Goal: Information Seeking & Learning: Learn about a topic

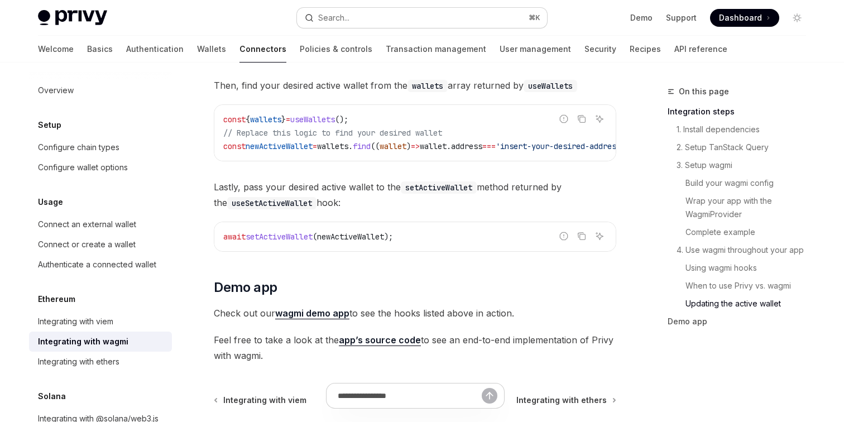
click at [356, 18] on button "Search... ⌘ K" at bounding box center [422, 18] width 250 height 20
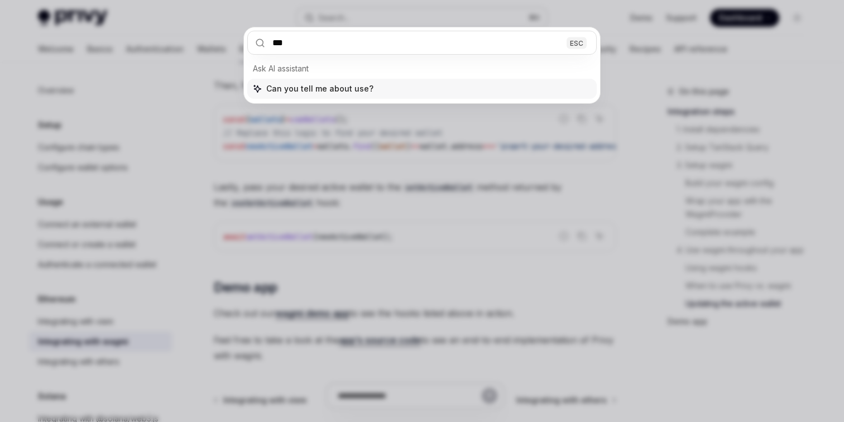
type input "****"
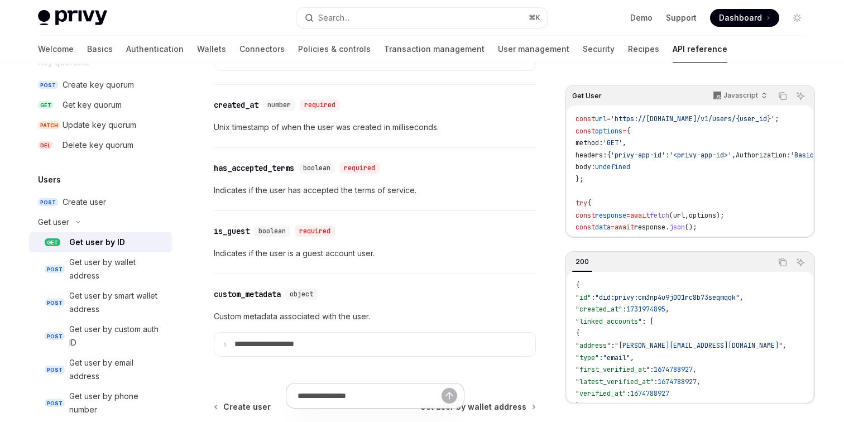
scroll to position [977, 0]
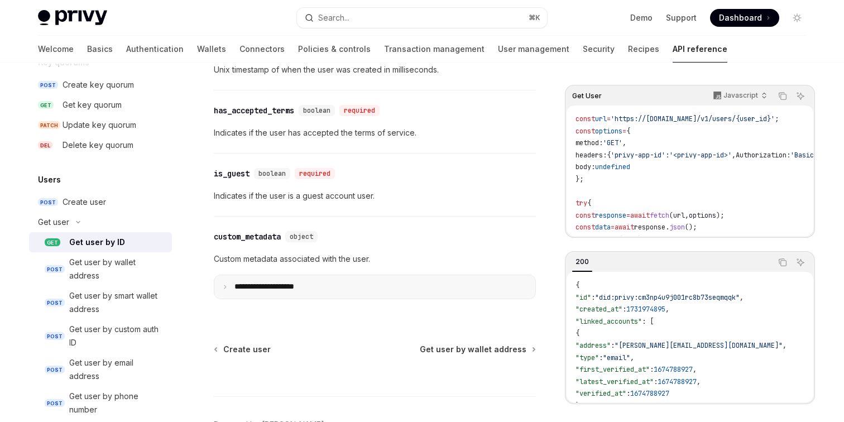
click at [318, 288] on summary "**********" at bounding box center [374, 286] width 321 height 23
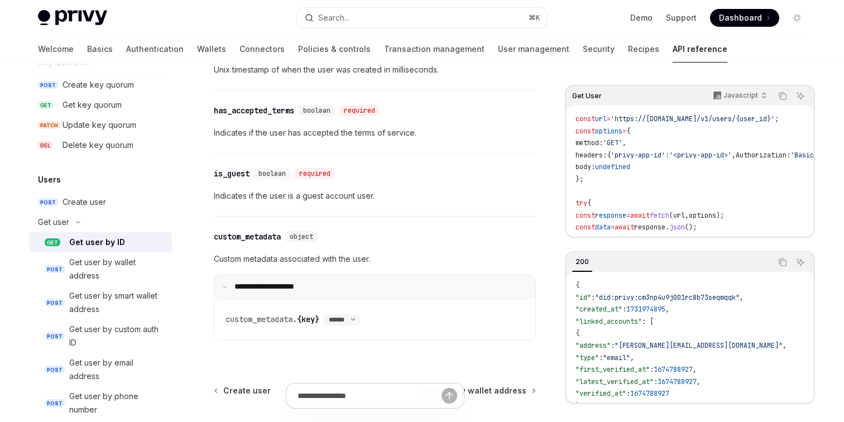
click at [318, 288] on summary "**********" at bounding box center [374, 286] width 321 height 23
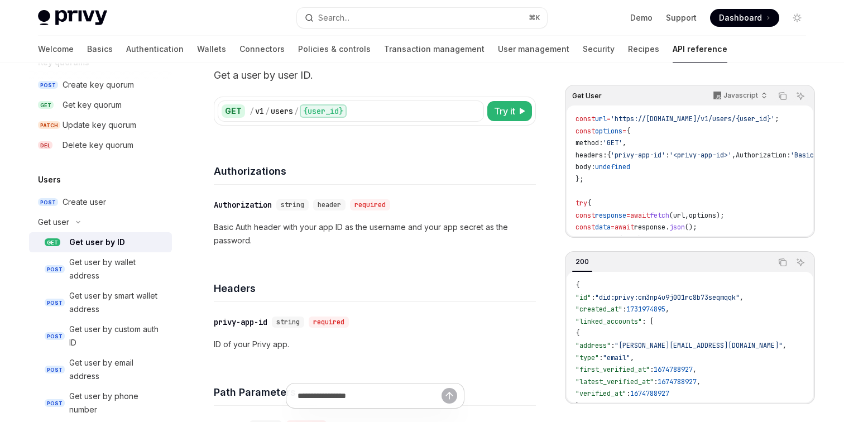
scroll to position [0, 0]
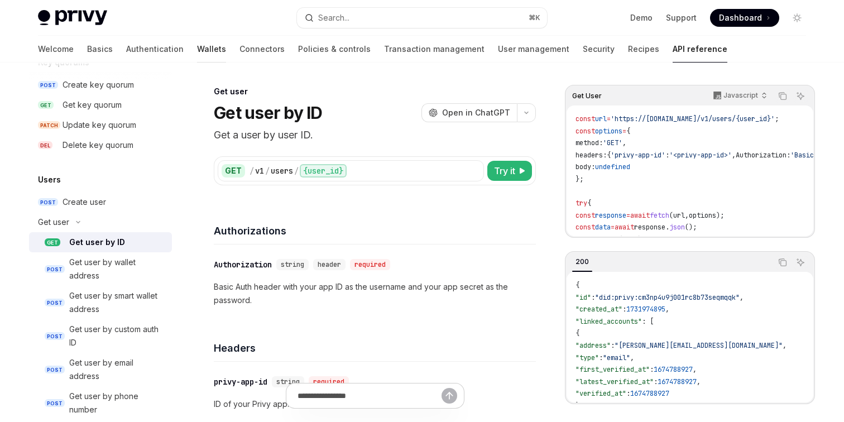
click at [197, 49] on link "Wallets" at bounding box center [211, 49] width 29 height 27
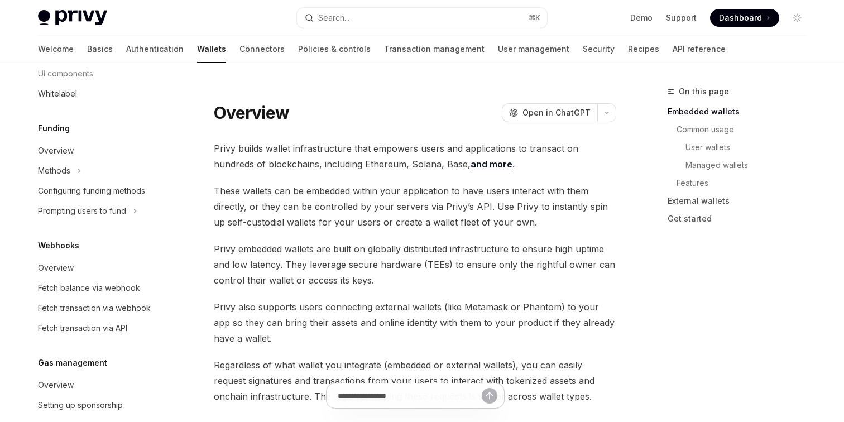
scroll to position [537, 0]
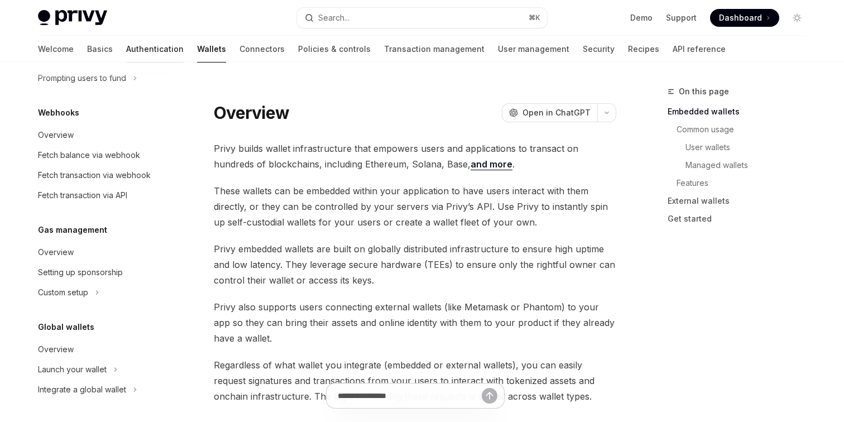
click at [126, 54] on link "Authentication" at bounding box center [155, 49] width 58 height 27
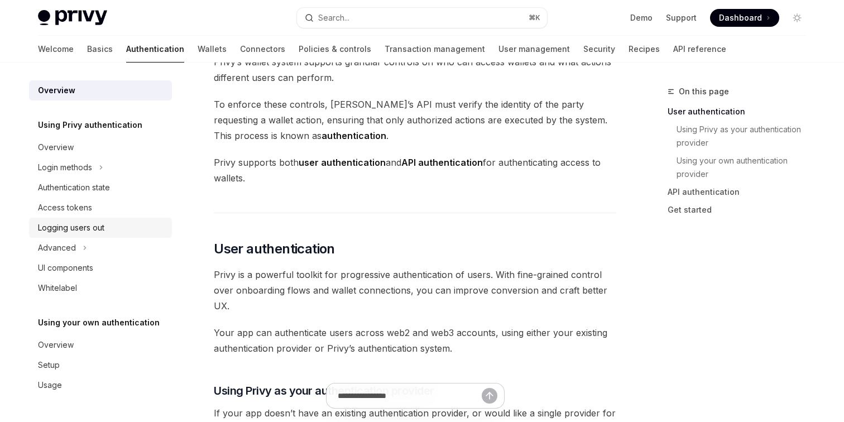
scroll to position [143, 0]
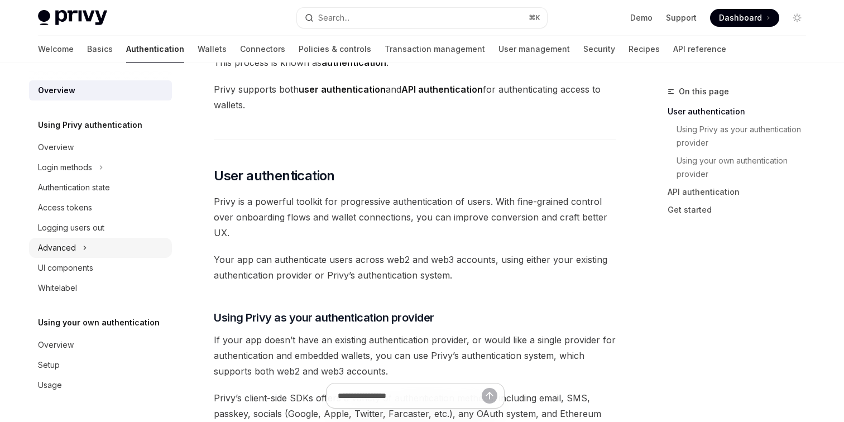
click at [75, 250] on button "Advanced" at bounding box center [100, 248] width 143 height 20
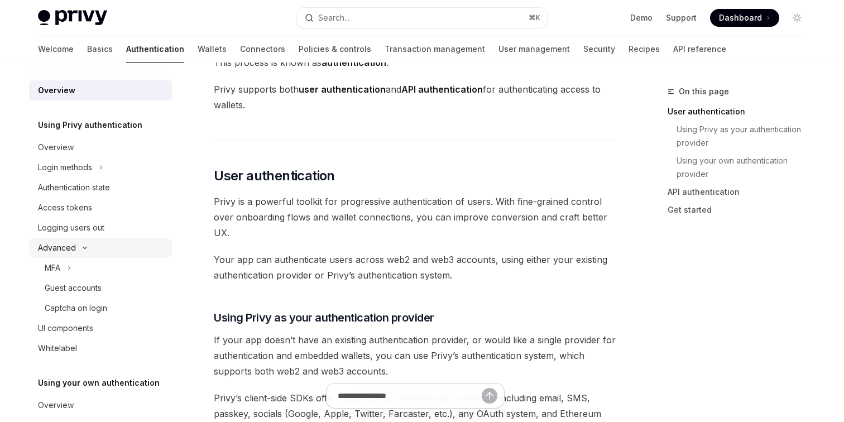
click at [75, 250] on button "Advanced" at bounding box center [100, 248] width 143 height 20
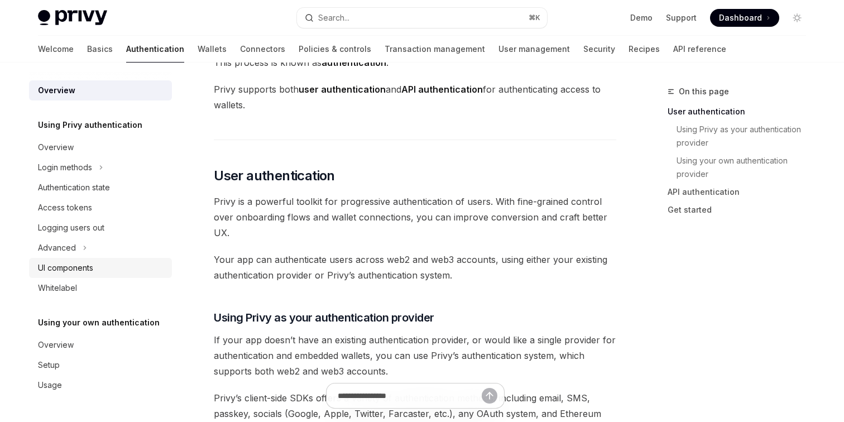
click at [74, 273] on div "UI components" at bounding box center [65, 267] width 55 height 13
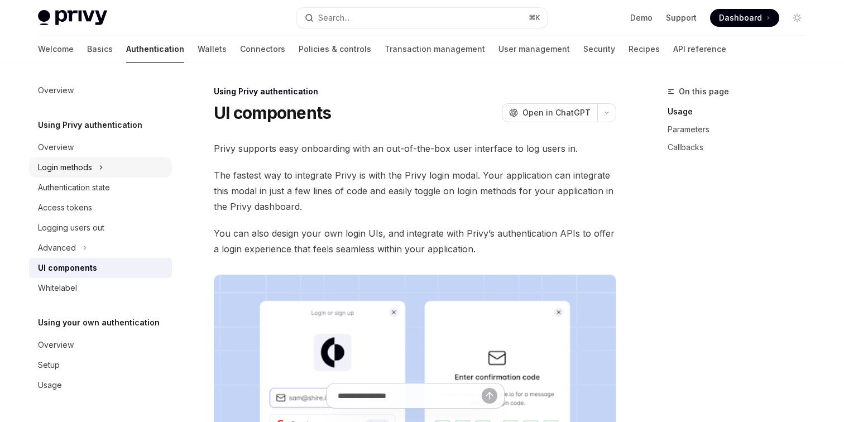
click at [85, 174] on div "Login methods" at bounding box center [65, 167] width 54 height 13
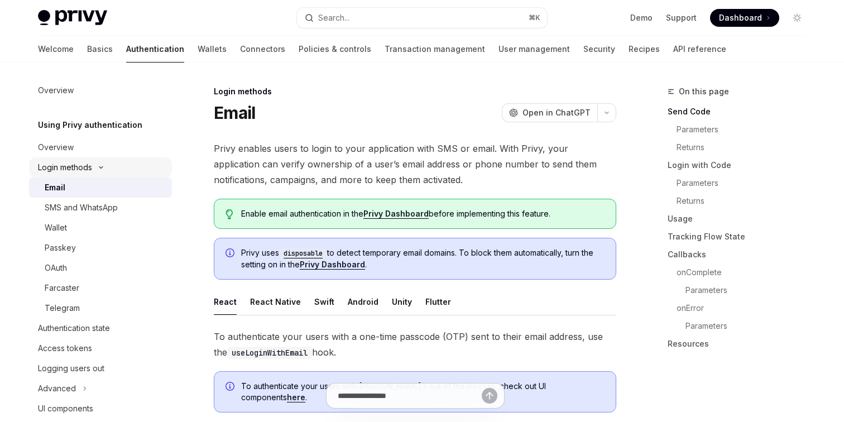
click at [85, 174] on div "Login methods" at bounding box center [65, 167] width 54 height 13
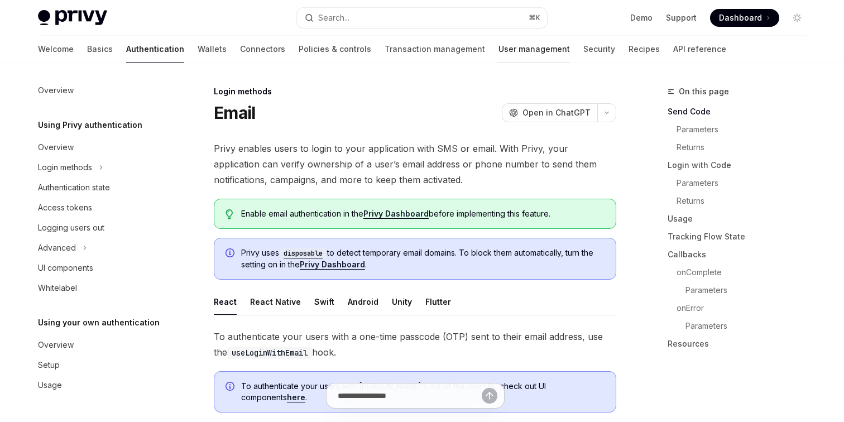
click at [499, 54] on link "User management" at bounding box center [534, 49] width 71 height 27
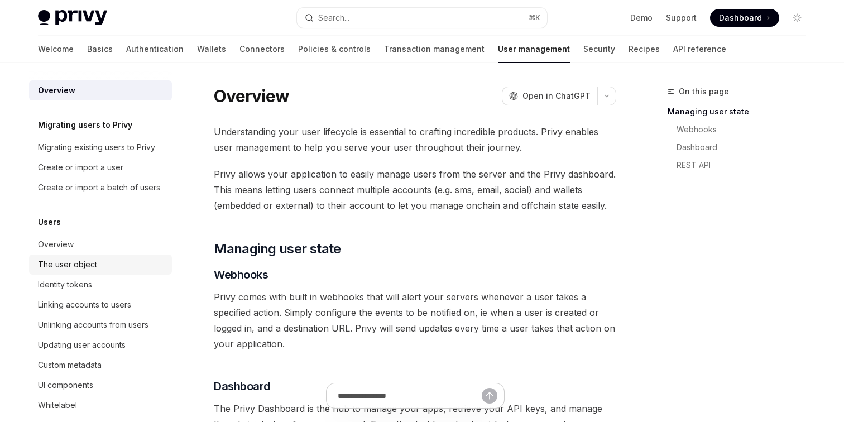
click at [90, 262] on div "The user object" at bounding box center [67, 264] width 59 height 13
type textarea "*"
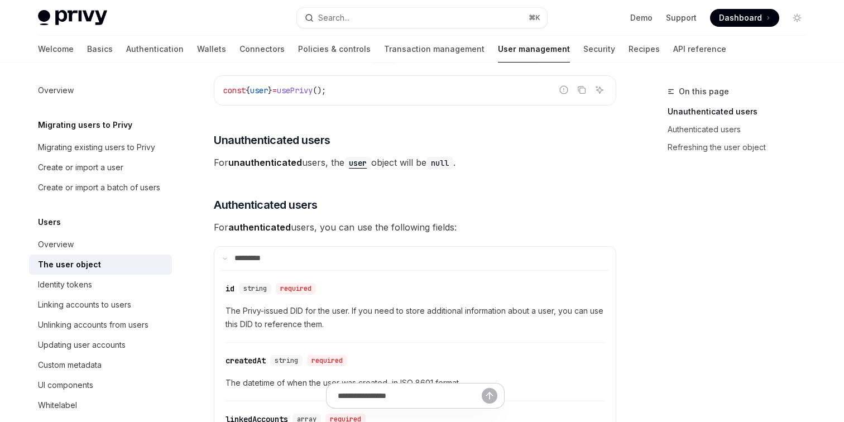
scroll to position [170, 0]
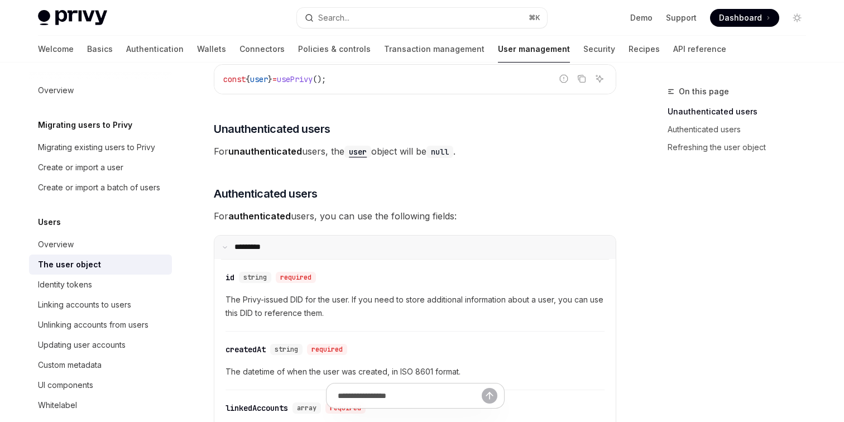
click at [224, 251] on summary "**** ****" at bounding box center [415, 247] width 402 height 23
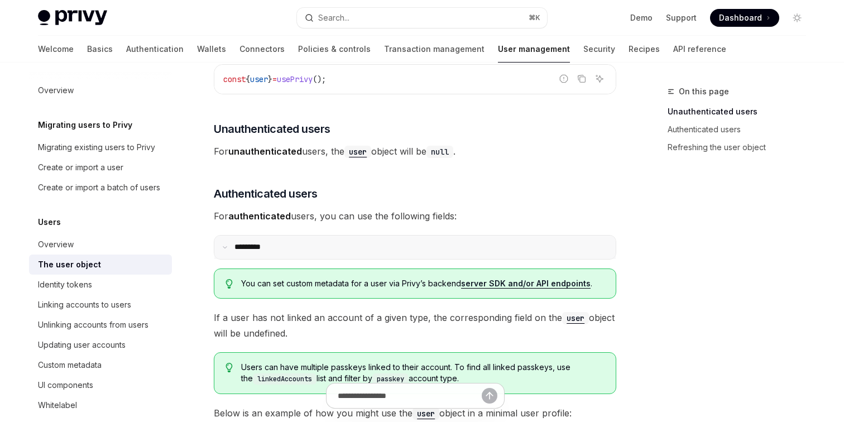
click at [224, 251] on summary "**** ****" at bounding box center [415, 247] width 402 height 23
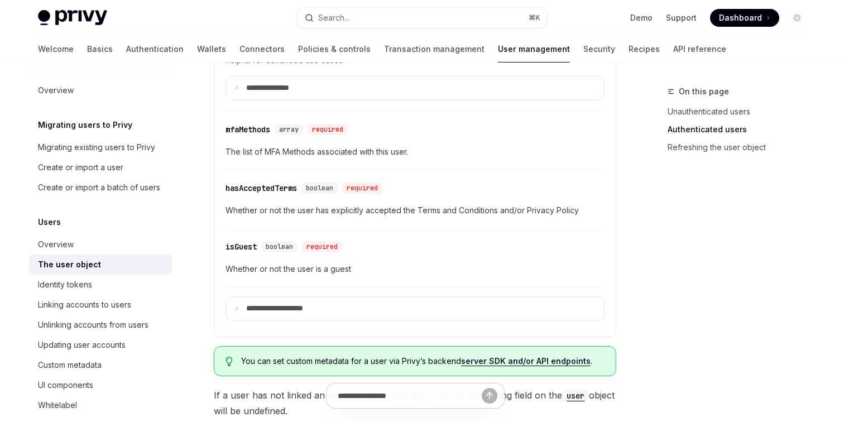
scroll to position [571, 0]
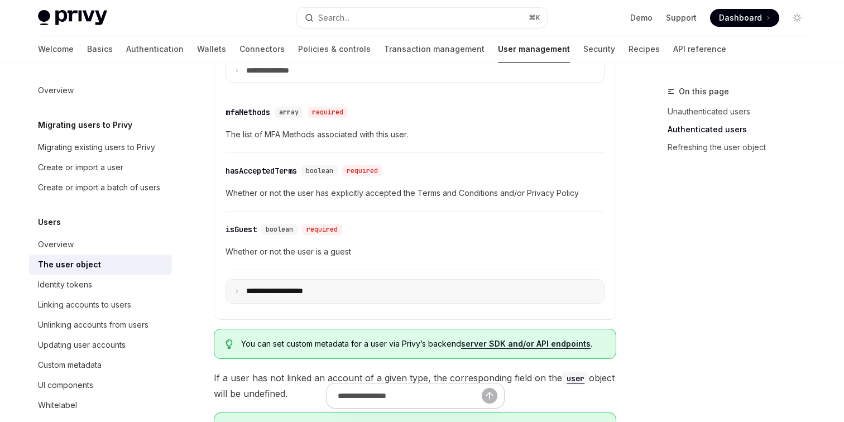
click at [235, 290] on icon at bounding box center [237, 292] width 6 height 6
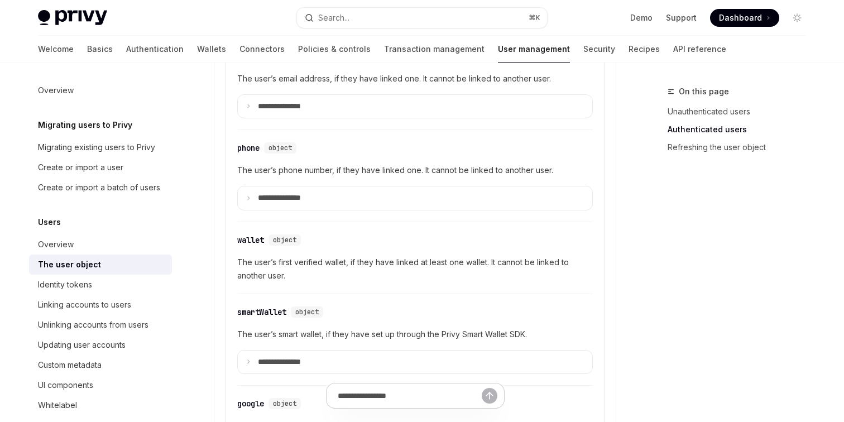
scroll to position [849, 0]
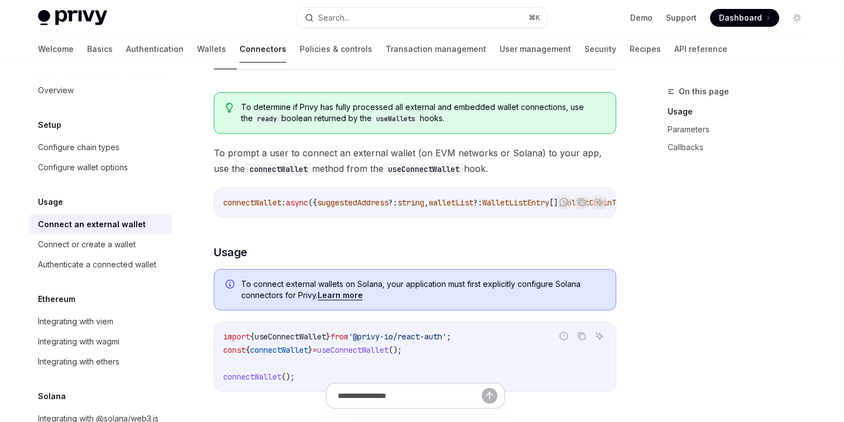
click at [197, 49] on link "Wallets" at bounding box center [211, 49] width 29 height 27
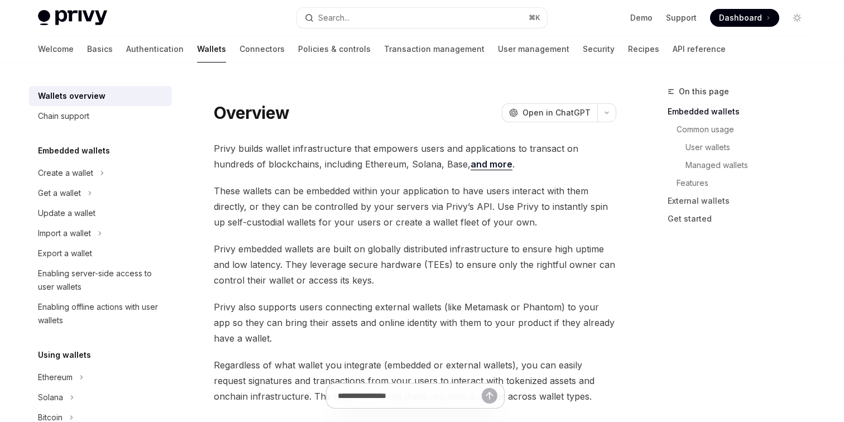
click at [331, 27] on div "Privy Docs home page Search... ⌘ K Demo Support Dashboard Dashboard Search..." at bounding box center [422, 18] width 768 height 36
click at [342, 21] on div "Search..." at bounding box center [333, 17] width 31 height 13
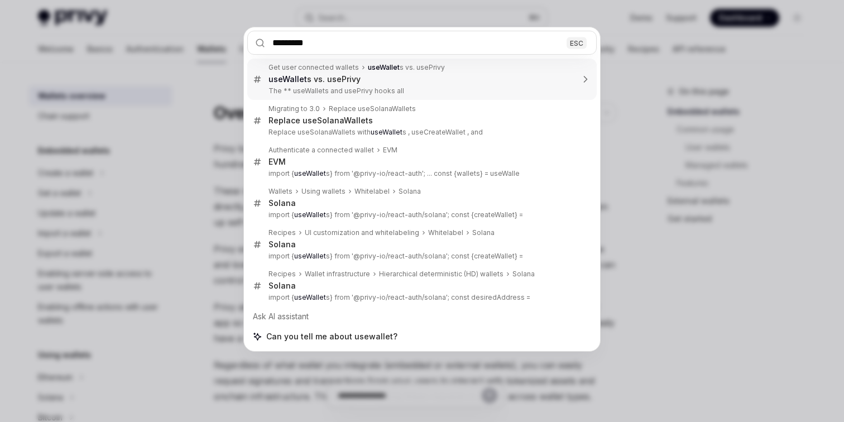
type input "**********"
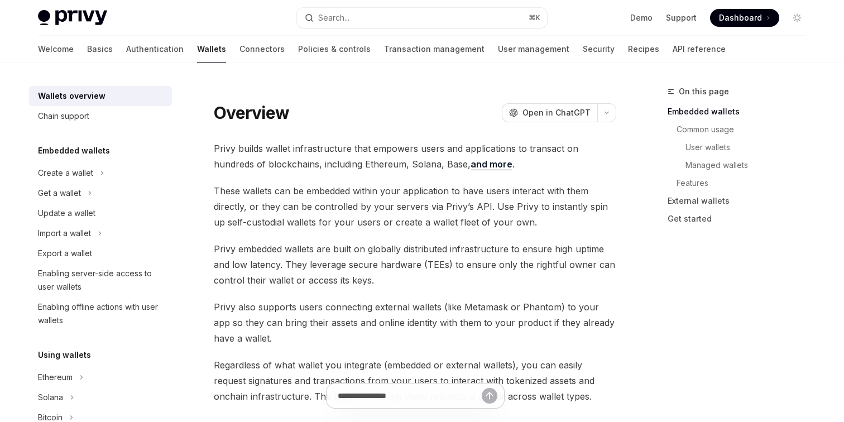
type textarea "*"
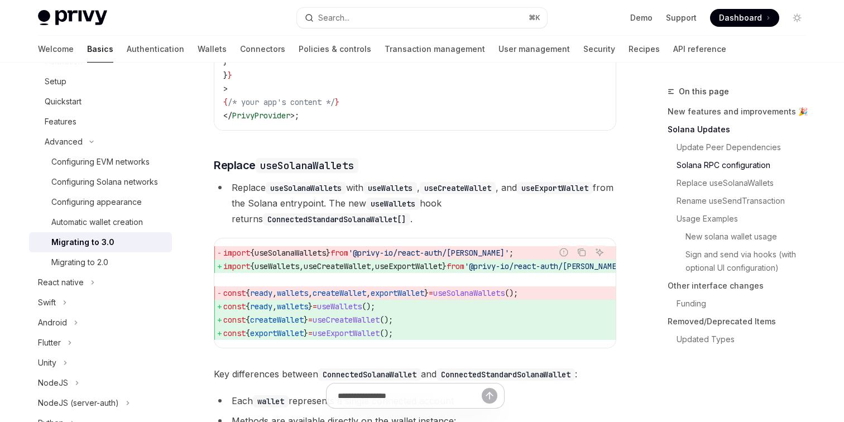
scroll to position [939, 0]
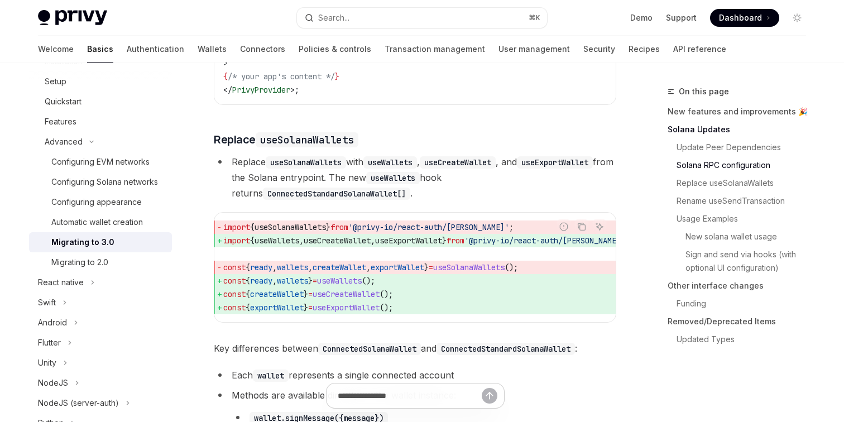
click at [286, 246] on span "useWallets" at bounding box center [277, 241] width 45 height 10
drag, startPoint x: 341, startPoint y: 303, endPoint x: 397, endPoint y: 302, distance: 55.9
click at [397, 288] on span "const { ready , wallets } = useWallets ();" at bounding box center [439, 280] width 433 height 13
copy span "useWallets ()"
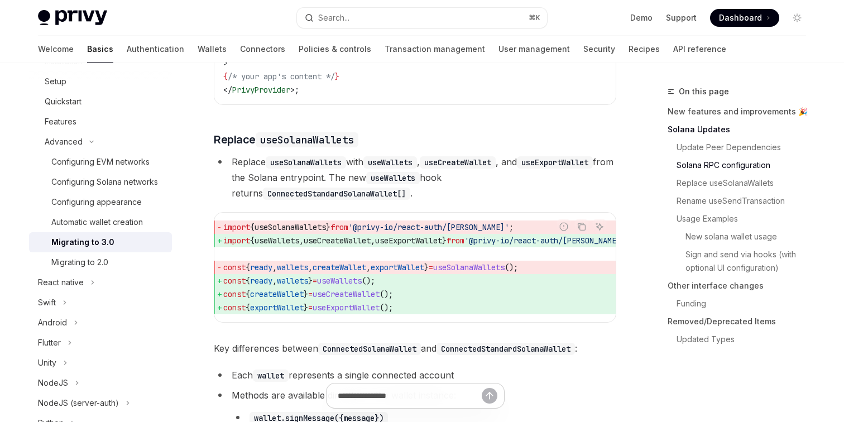
click at [339, 200] on code "ConnectedStandardSolanaWallet[]" at bounding box center [336, 194] width 147 height 12
copy code "ConnectedStandardSolanaWallet"
click at [395, 20] on button "Search... ⌘ K" at bounding box center [422, 18] width 250 height 20
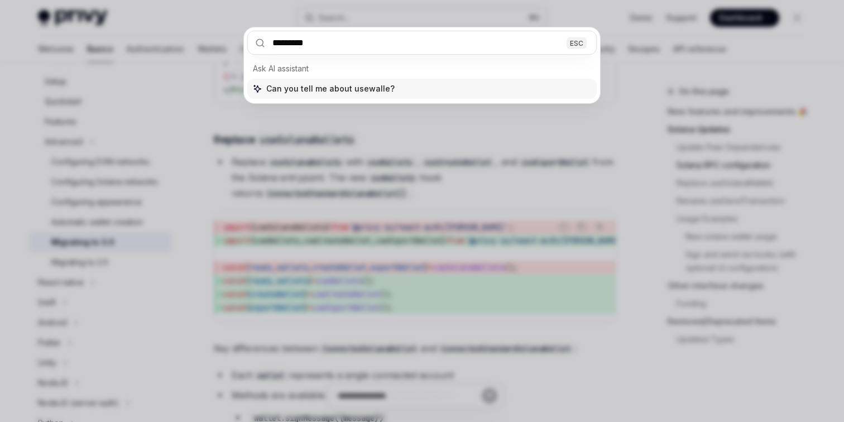
type input "**********"
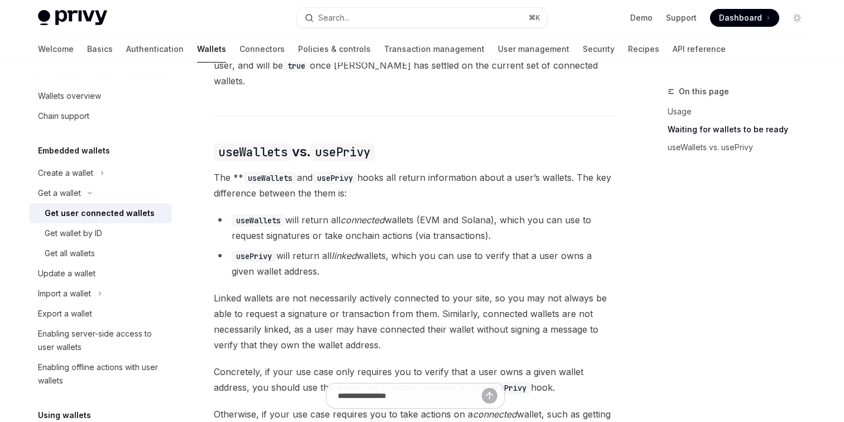
scroll to position [884, 0]
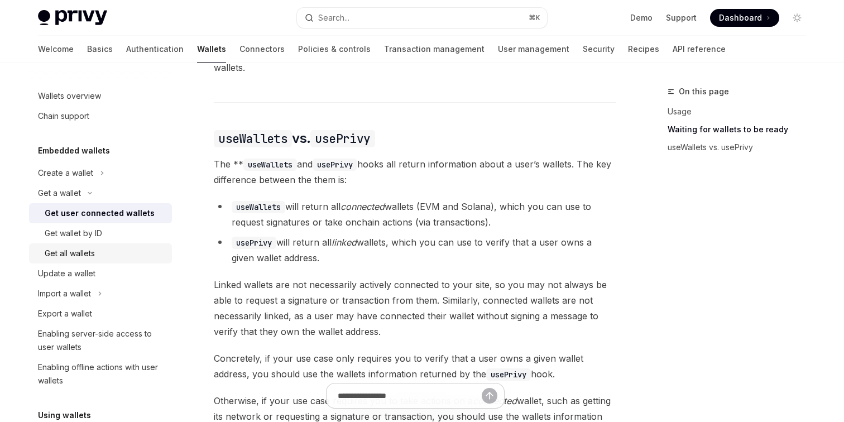
click at [87, 251] on div "Get all wallets" at bounding box center [70, 253] width 50 height 13
type textarea "*"
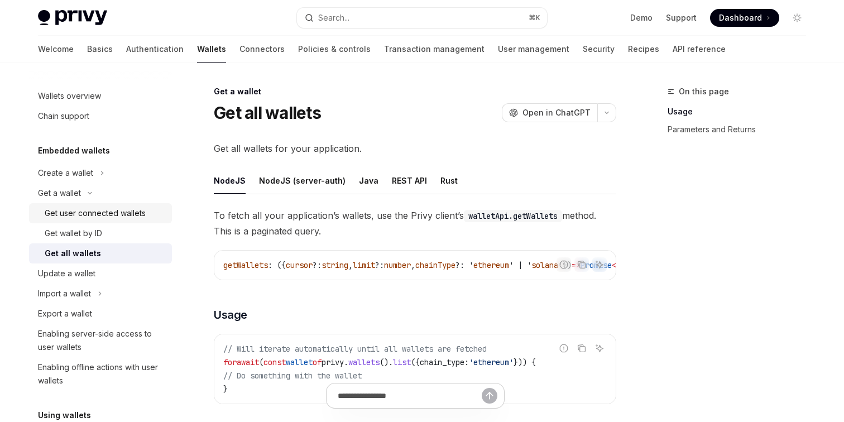
click at [124, 213] on div "Get user connected wallets" at bounding box center [95, 213] width 101 height 13
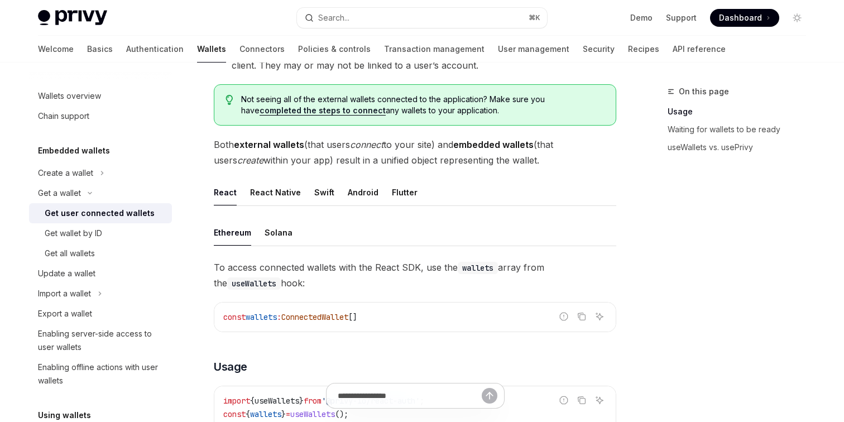
scroll to position [268, 0]
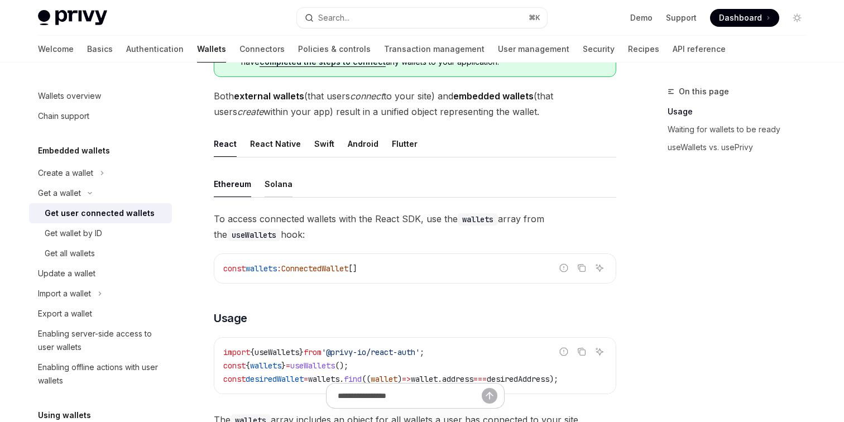
click at [283, 186] on div "Solana" at bounding box center [279, 184] width 28 height 26
click at [232, 188] on div "Ethereum" at bounding box center [232, 184] width 37 height 26
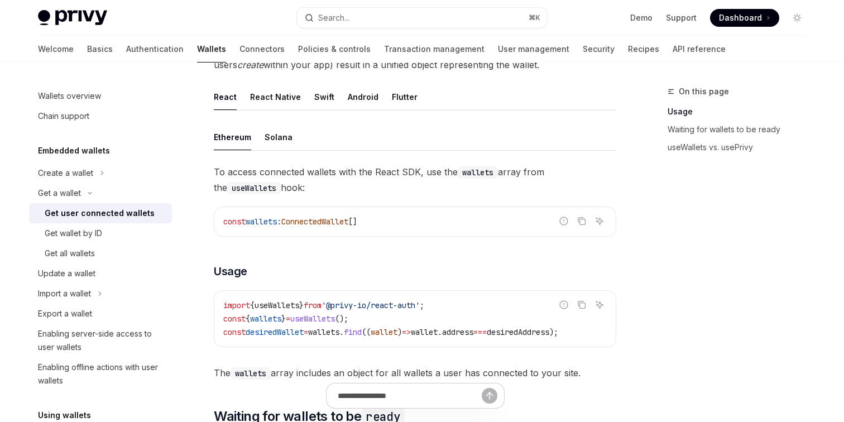
scroll to position [345, 0]
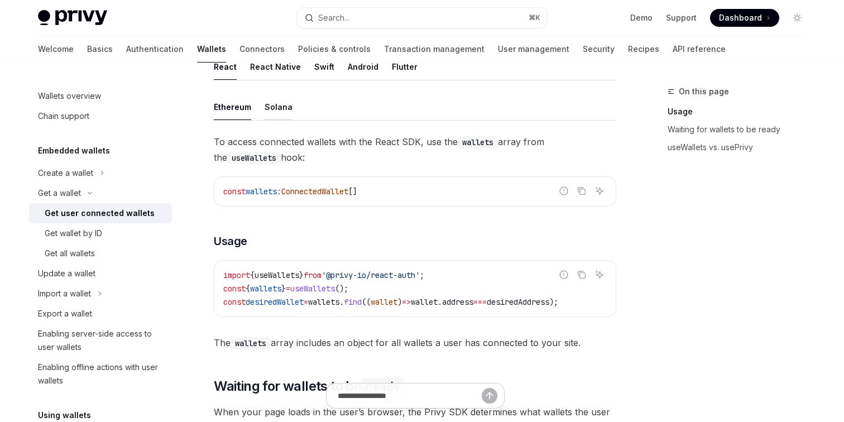
click at [283, 117] on div "Solana" at bounding box center [279, 107] width 28 height 26
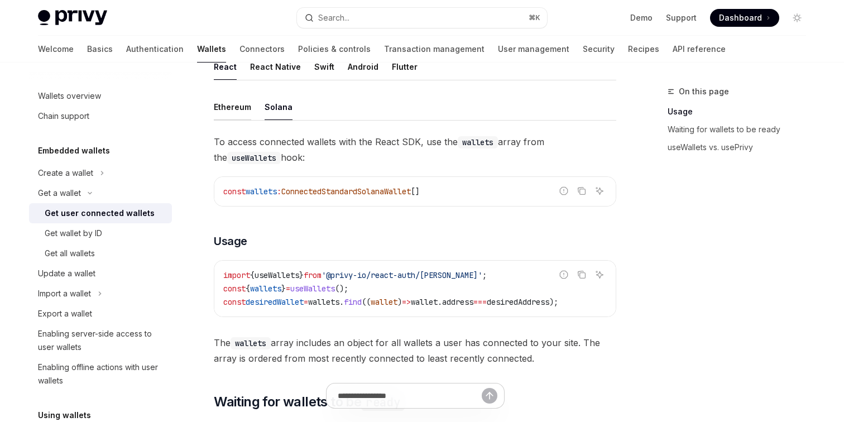
click at [237, 108] on div "Ethereum" at bounding box center [232, 107] width 37 height 26
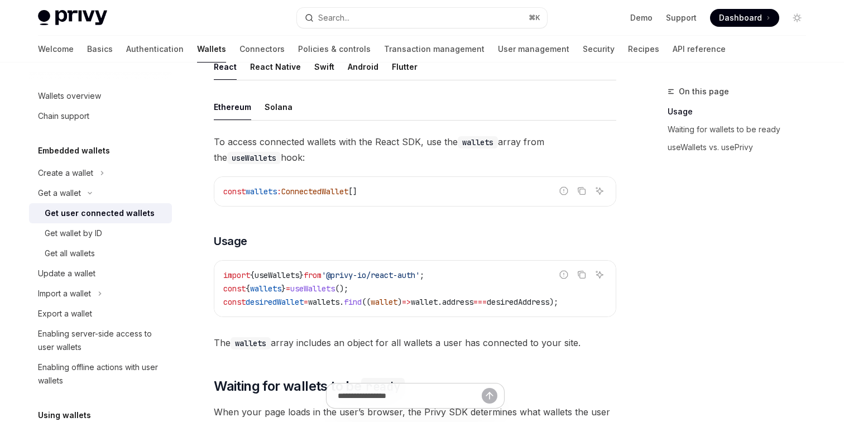
click at [261, 108] on ul "Ethereum Solana" at bounding box center [415, 107] width 403 height 27
click at [280, 111] on div "Solana" at bounding box center [279, 107] width 28 height 26
type textarea "*"
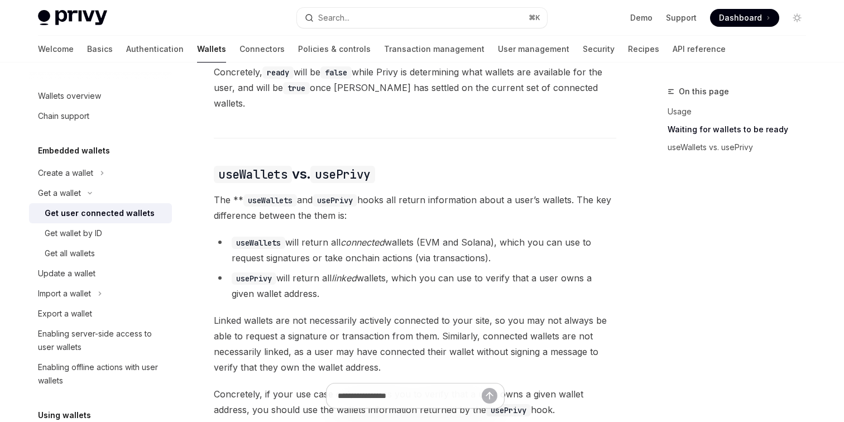
scroll to position [881, 0]
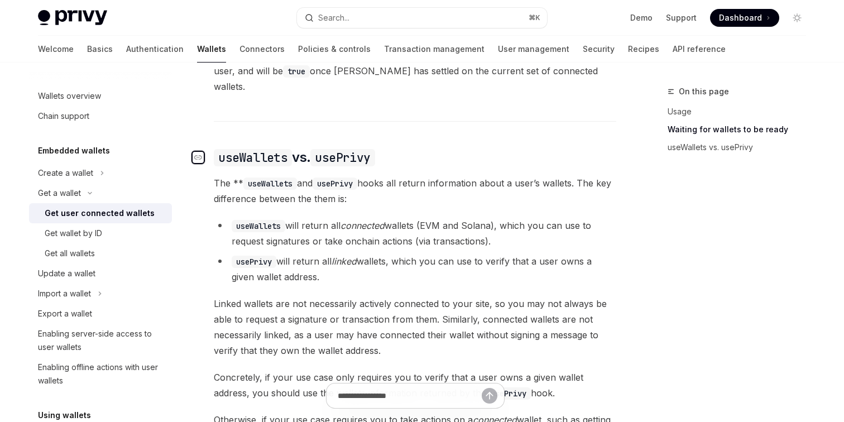
click at [203, 151] on div "Navigate to header" at bounding box center [198, 157] width 13 height 13
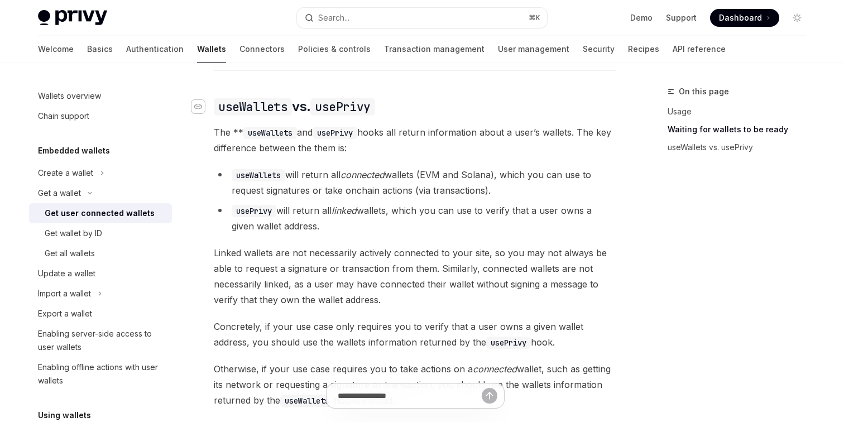
scroll to position [933, 0]
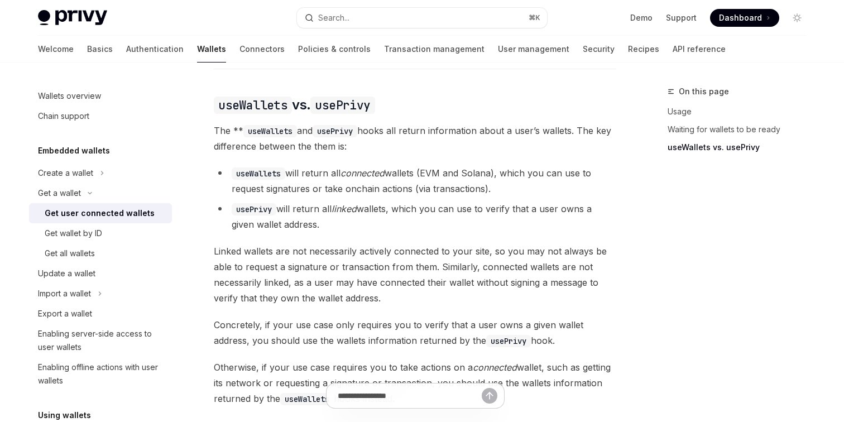
click at [356, 211] on li "usePrivy will return all linked wallets, which you can use to verify that a use…" at bounding box center [415, 216] width 403 height 31
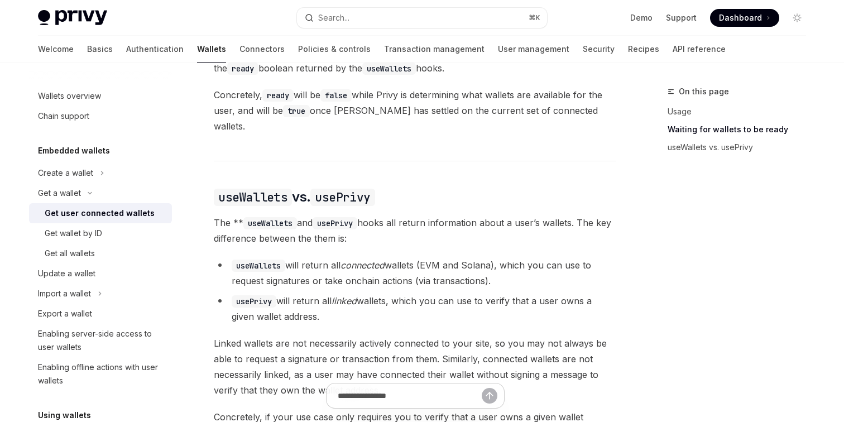
scroll to position [890, 0]
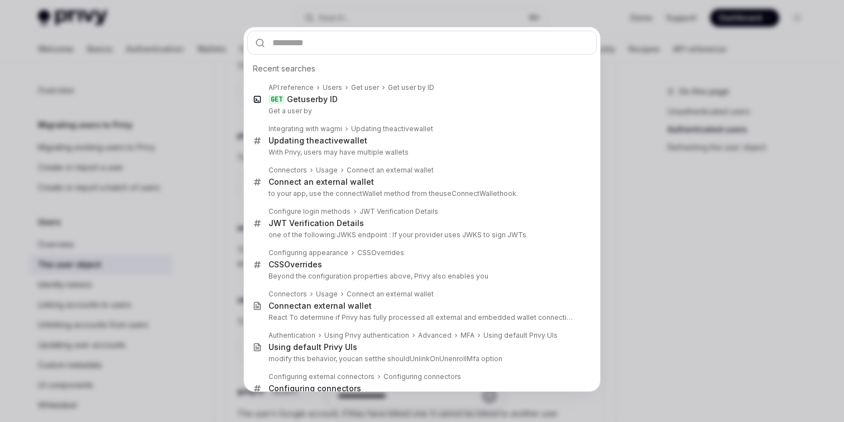
type input "**********"
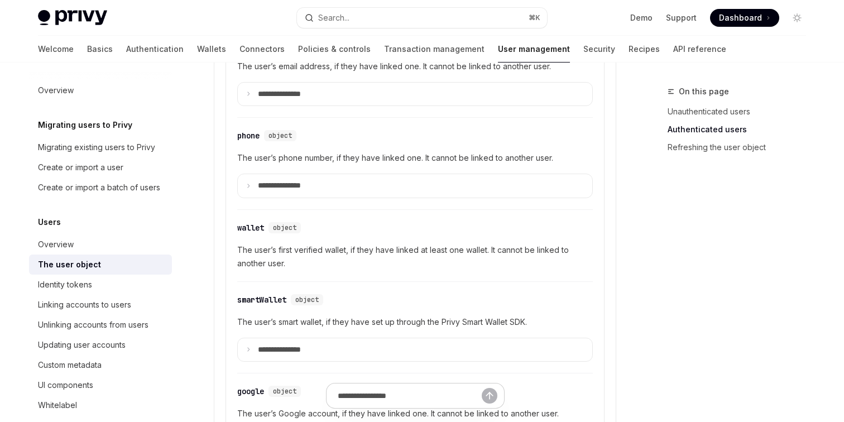
type textarea "*"
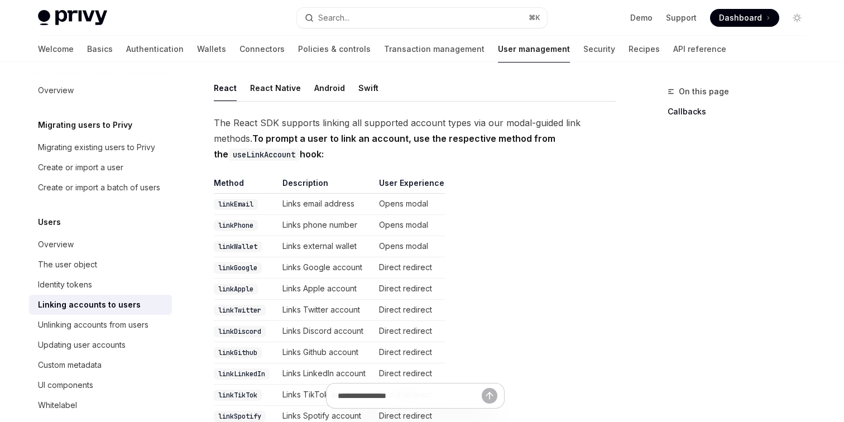
scroll to position [169, 0]
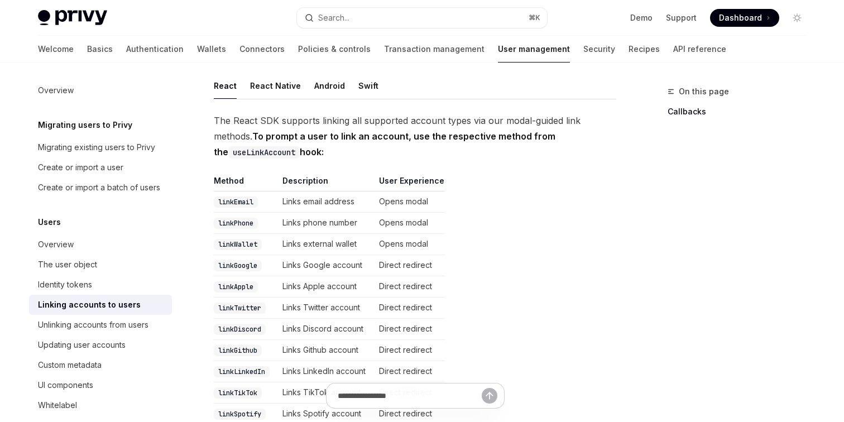
click at [243, 239] on code "linkWallet" at bounding box center [238, 244] width 48 height 11
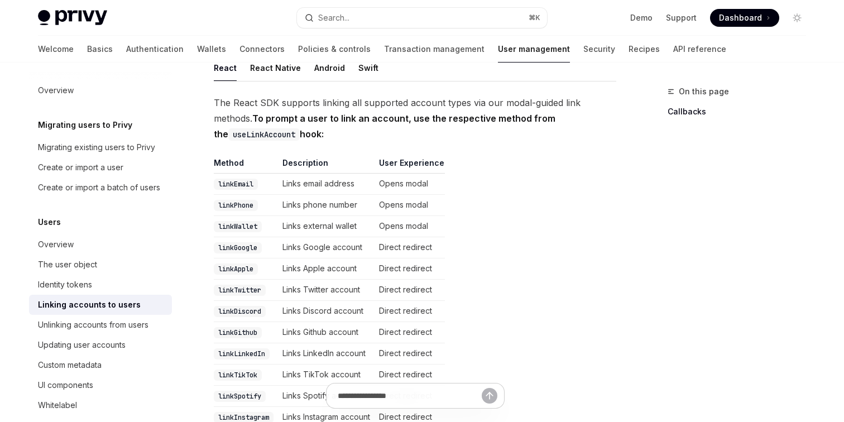
scroll to position [887, 0]
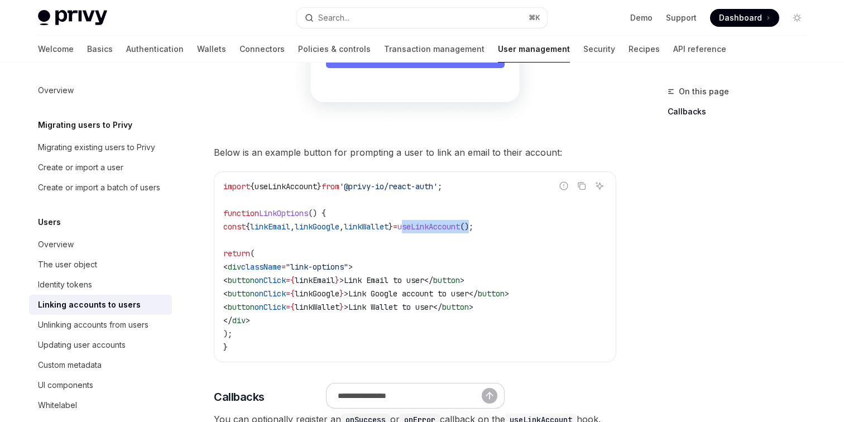
drag, startPoint x: 451, startPoint y: 211, endPoint x: 526, endPoint y: 208, distance: 74.9
click at [474, 222] on span "const { linkEmail , linkGoogle , linkWallet } = useLinkAccount ();" at bounding box center [348, 227] width 250 height 10
copy span "useLinkAccount ()"
drag, startPoint x: 243, startPoint y: 212, endPoint x: 540, endPoint y: 208, distance: 296.6
click at [540, 208] on code "import { useLinkAccount } from '@privy-io/react-auth' ; function LinkOptions ()…" at bounding box center [415, 267] width 384 height 174
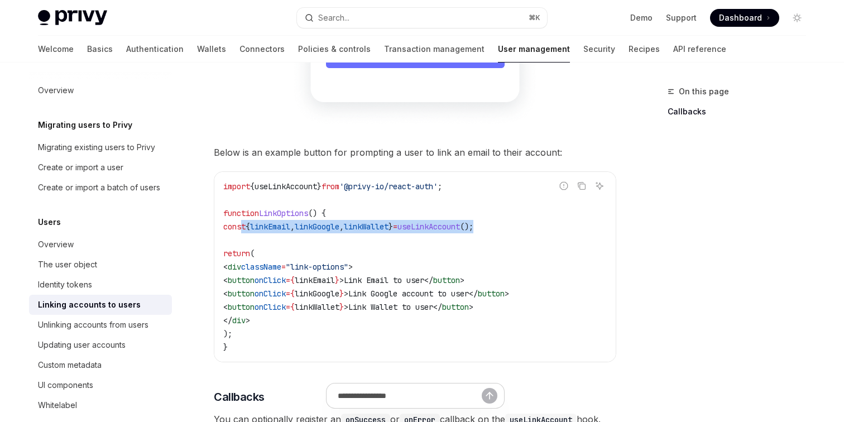
copy span "const { linkEmail , linkGoogle , linkWallet } = useLinkAccount ();"
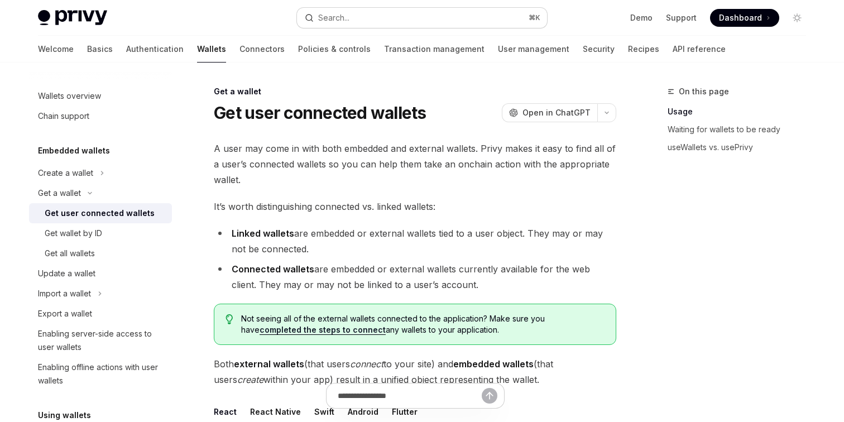
click at [391, 21] on button "Search... ⌘ K" at bounding box center [422, 18] width 250 height 20
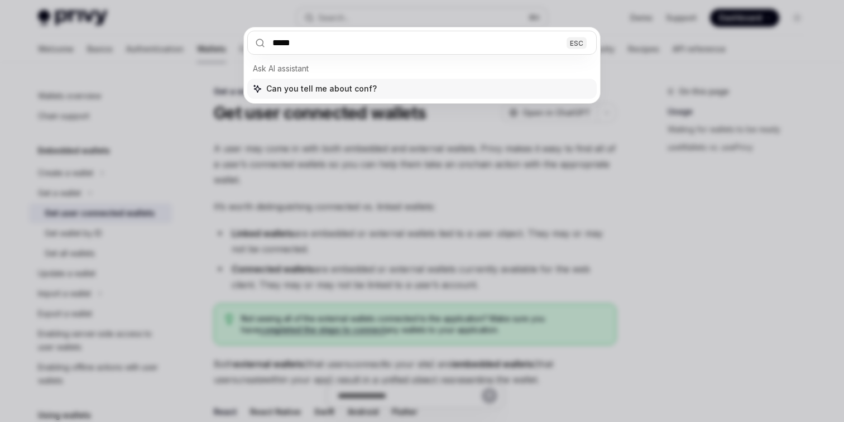
type input "******"
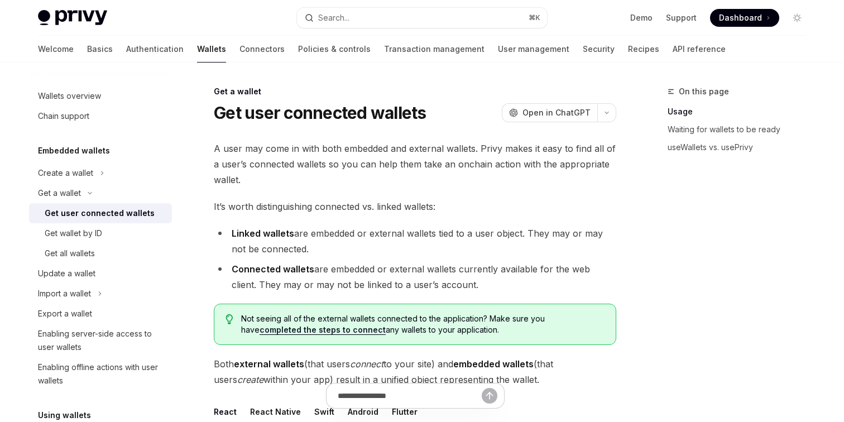
scroll to position [41, 0]
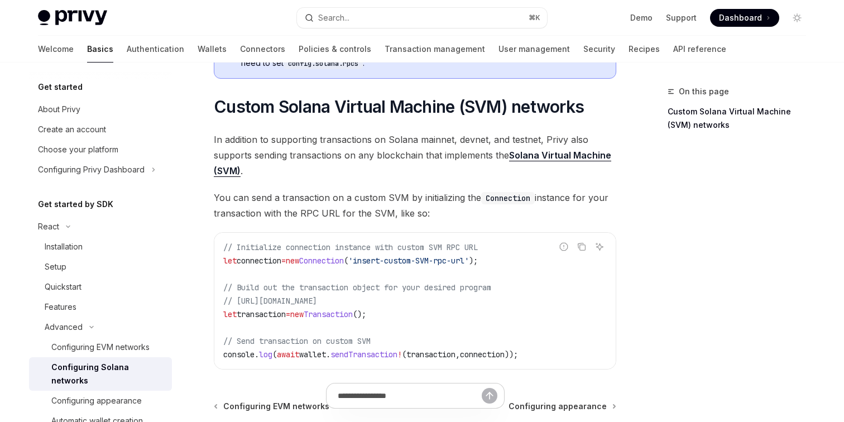
scroll to position [634, 0]
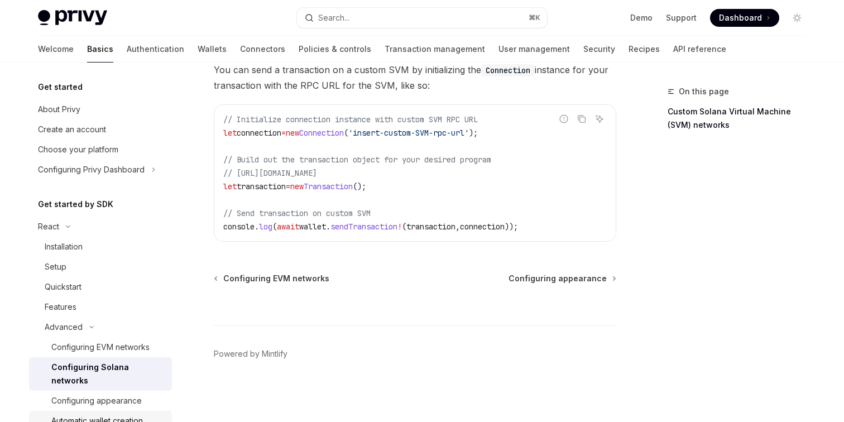
click at [107, 414] on div "Automatic wallet creation" at bounding box center [97, 420] width 92 height 13
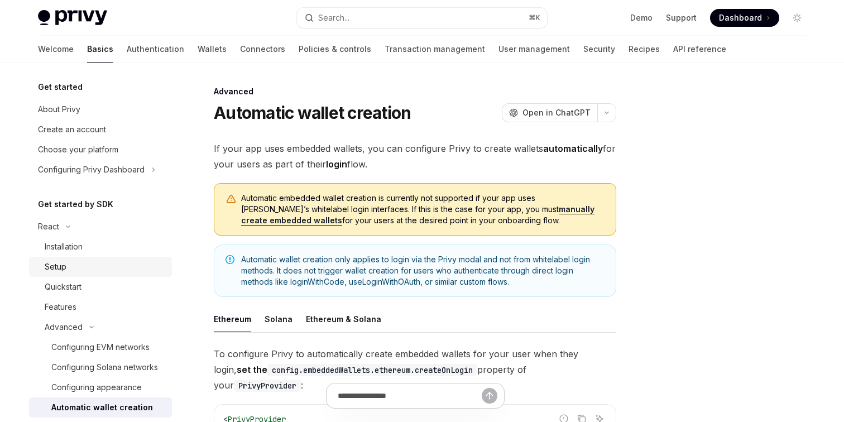
click at [106, 271] on div "Setup" at bounding box center [105, 266] width 121 height 13
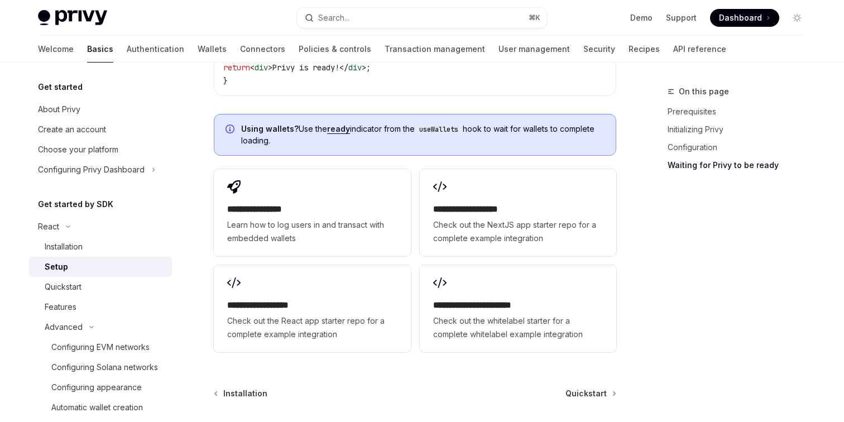
scroll to position [1514, 0]
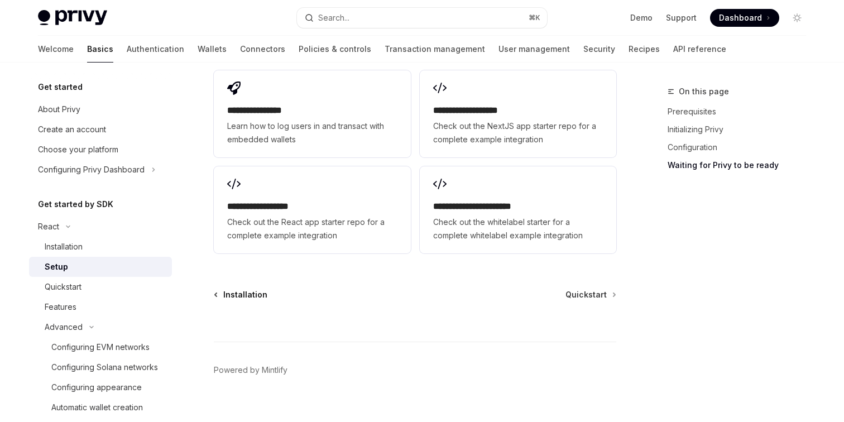
click at [224, 289] on span "Installation" at bounding box center [245, 294] width 44 height 11
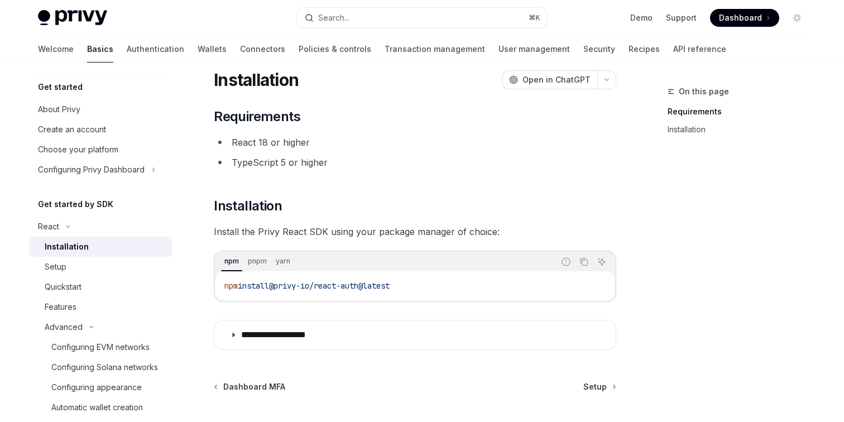
scroll to position [141, 0]
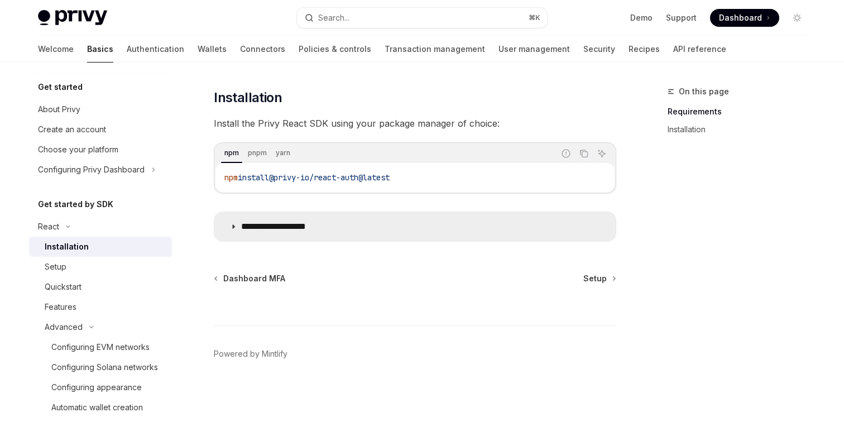
click at [249, 232] on p "**********" at bounding box center [287, 226] width 92 height 11
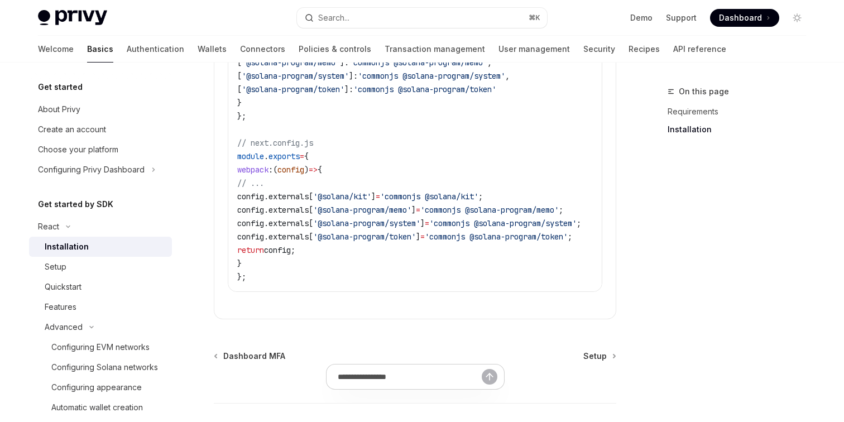
scroll to position [661, 0]
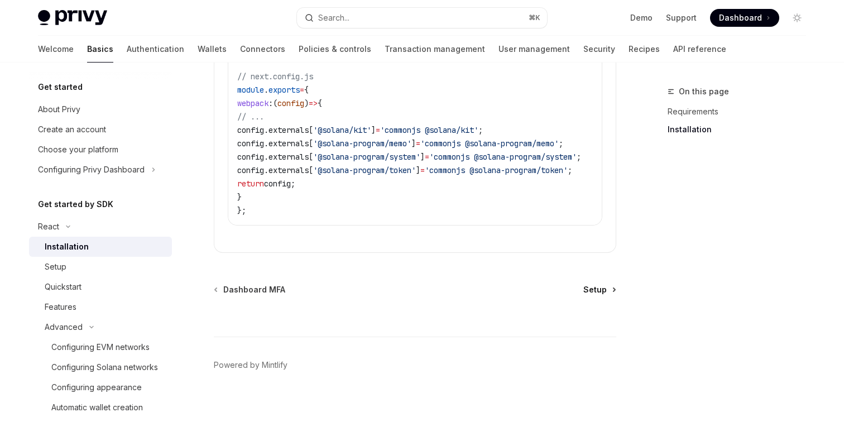
click at [594, 284] on span "Setup" at bounding box center [595, 289] width 23 height 11
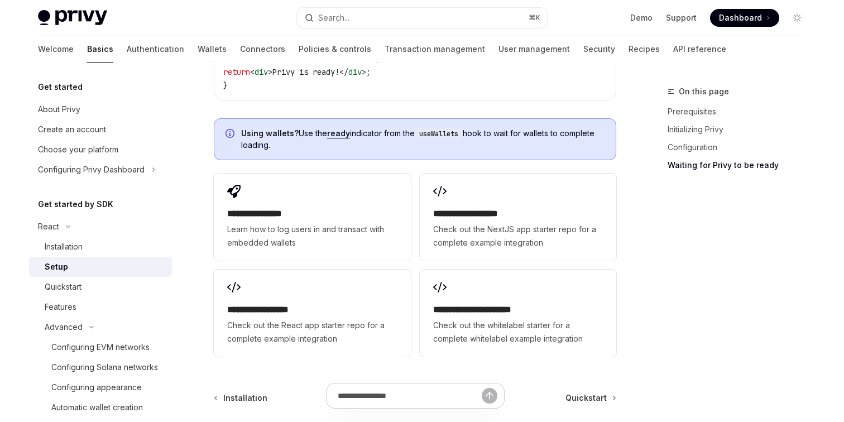
scroll to position [1431, 0]
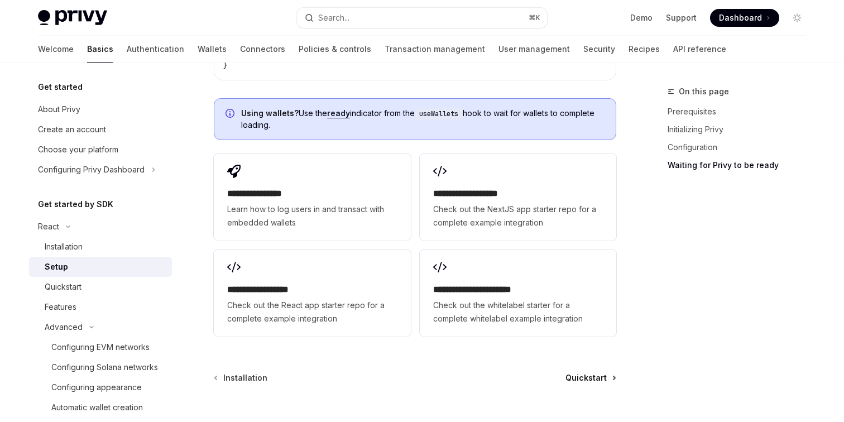
click at [579, 372] on span "Quickstart" at bounding box center [586, 377] width 41 height 11
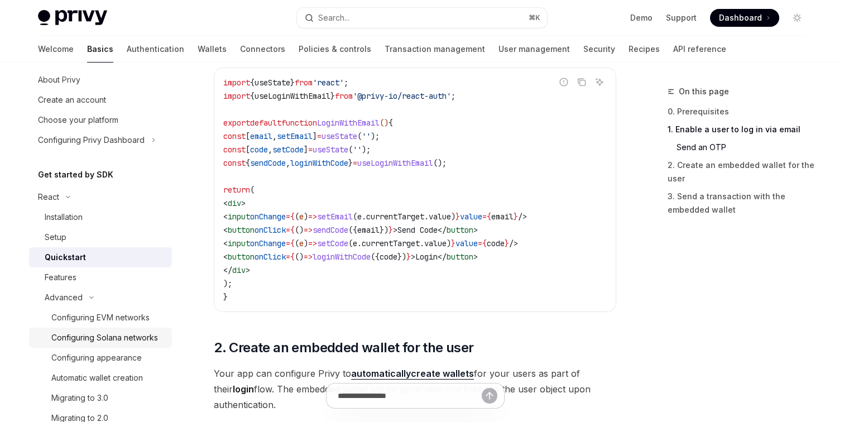
scroll to position [120, 0]
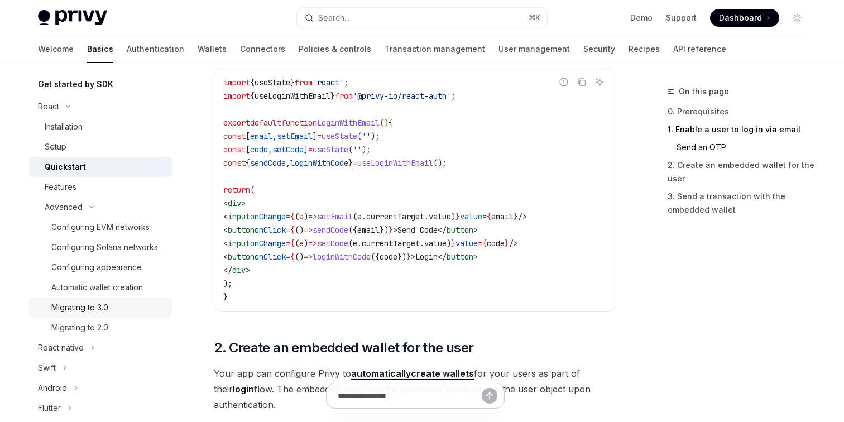
click at [87, 305] on div "Migrating to 3.0" at bounding box center [79, 307] width 57 height 13
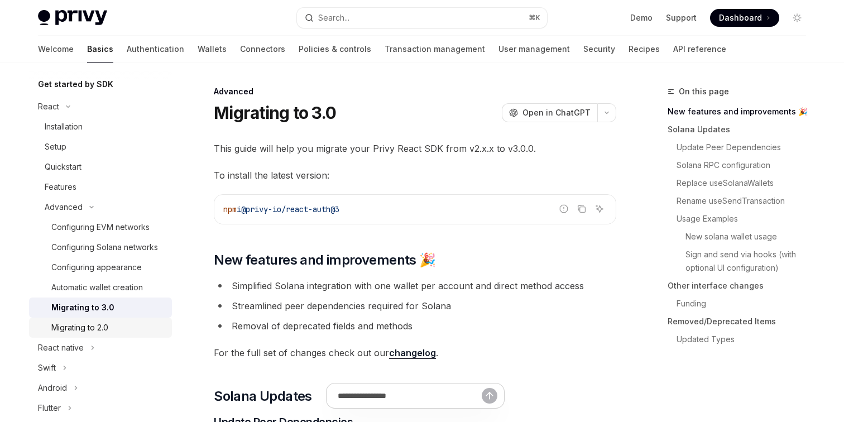
click at [122, 322] on div "Migrating to 2.0" at bounding box center [108, 327] width 114 height 13
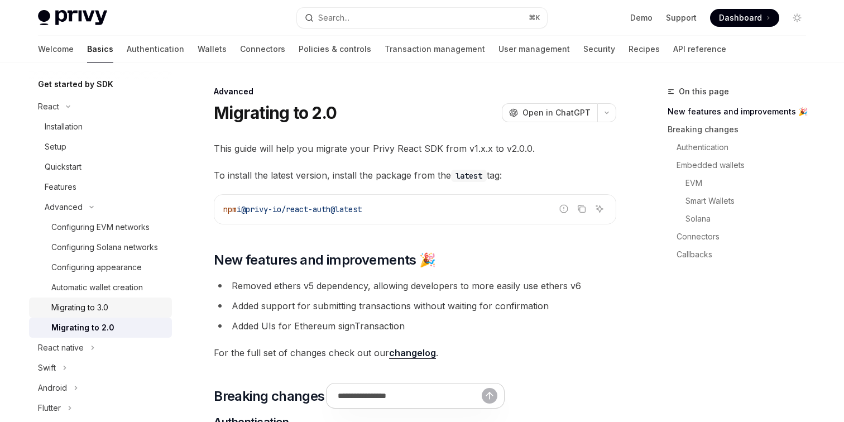
click at [123, 309] on div "Migrating to 3.0" at bounding box center [108, 307] width 114 height 13
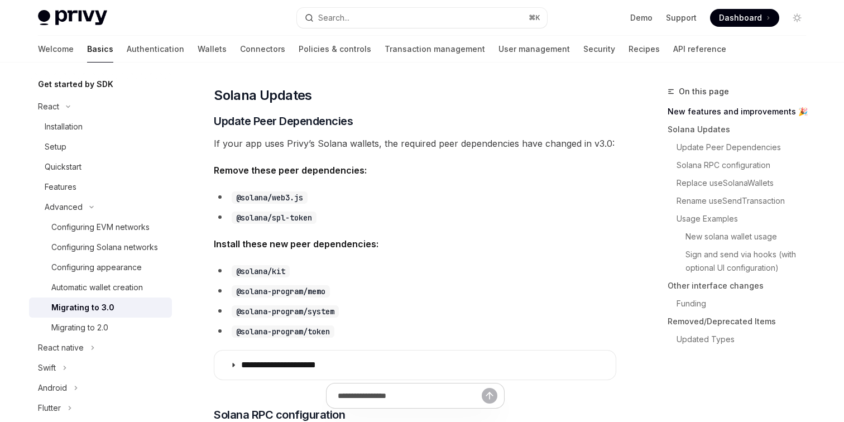
scroll to position [381, 0]
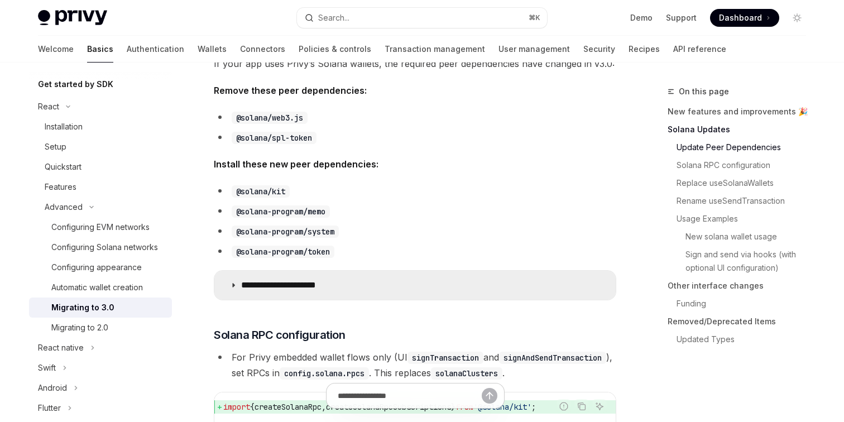
click at [339, 289] on p "**********" at bounding box center [293, 285] width 104 height 11
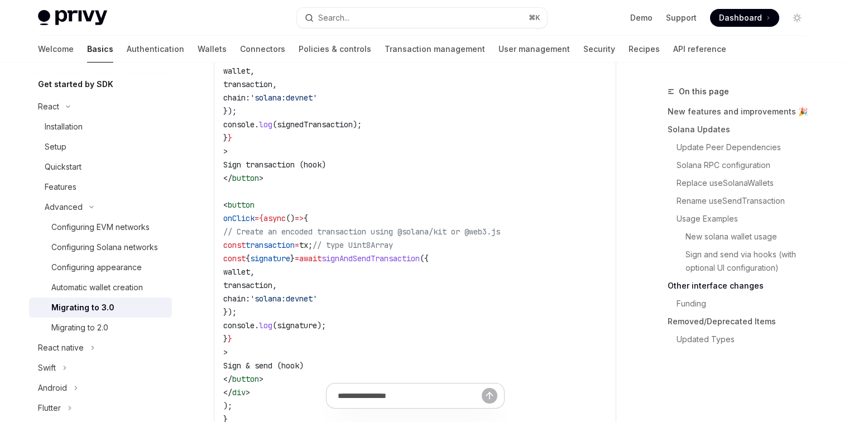
scroll to position [3343, 0]
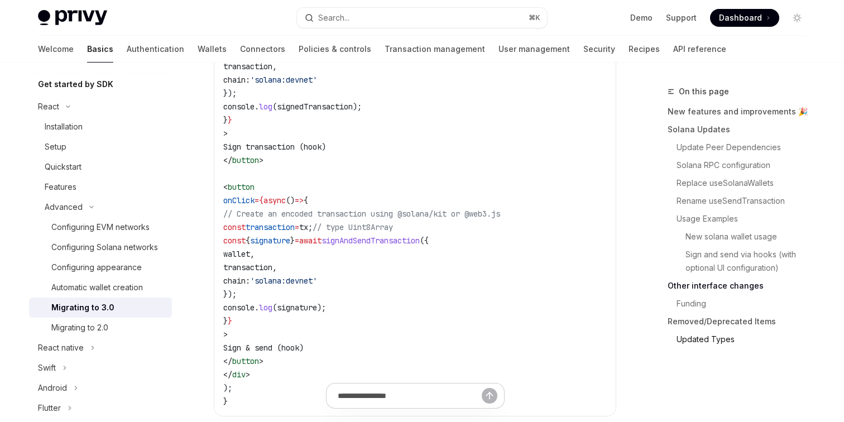
click at [706, 342] on link "Updated Types" at bounding box center [741, 340] width 147 height 18
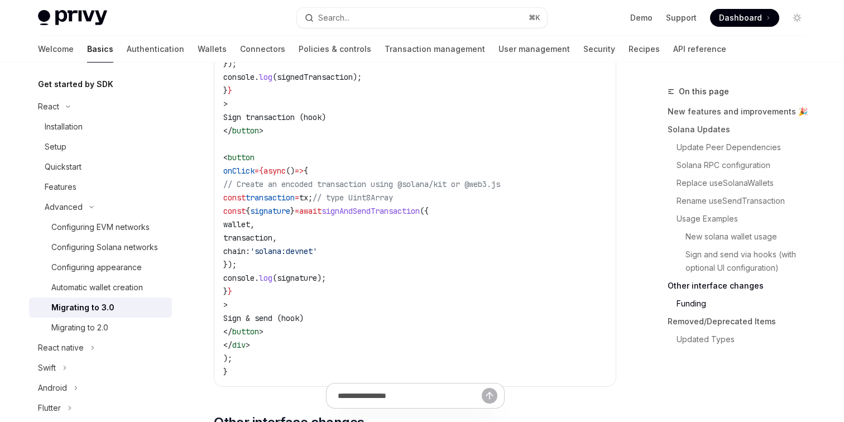
scroll to position [3363, 0]
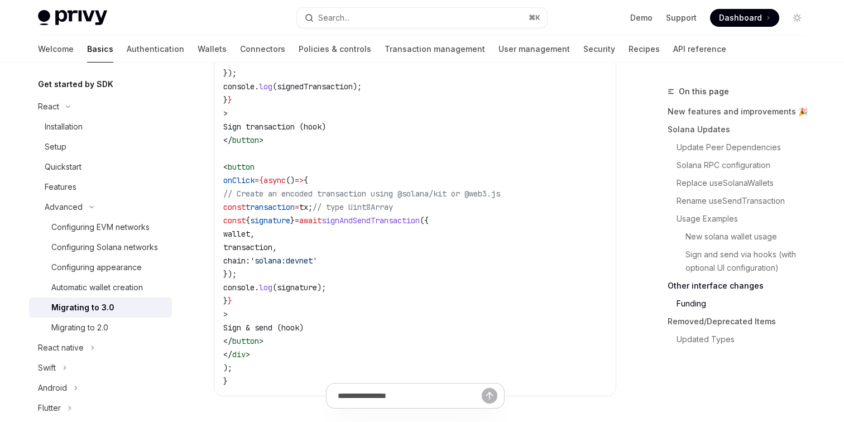
type textarea "*"
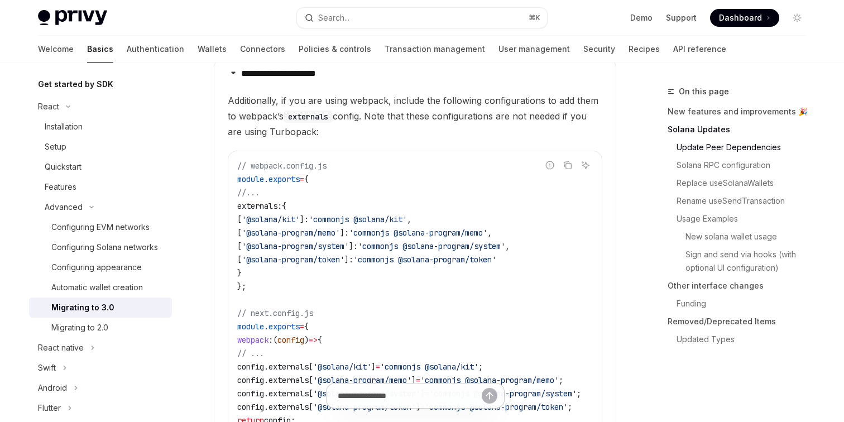
scroll to position [580, 0]
